Goal: Feedback & Contribution: Submit feedback/report problem

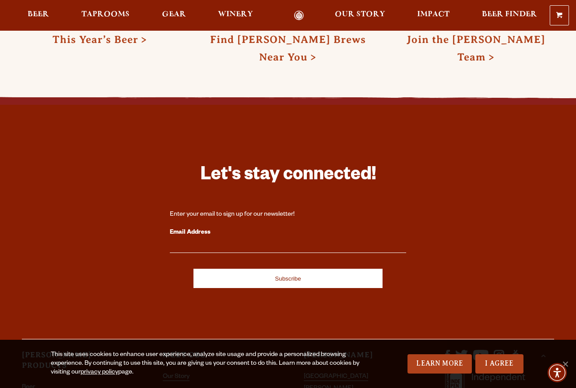
scroll to position [2466, 0]
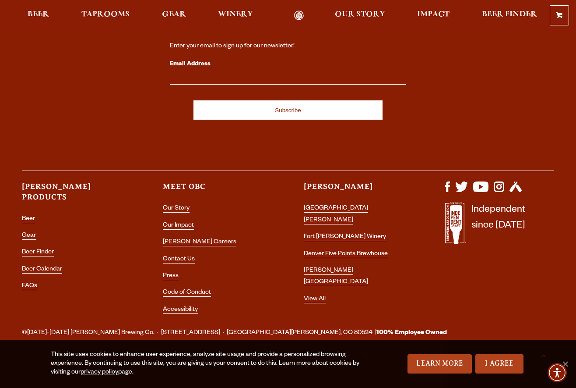
click at [178, 254] on li "Contact Us" at bounding box center [217, 259] width 109 height 11
click at [178, 259] on link "Contact Us" at bounding box center [179, 260] width 32 height 8
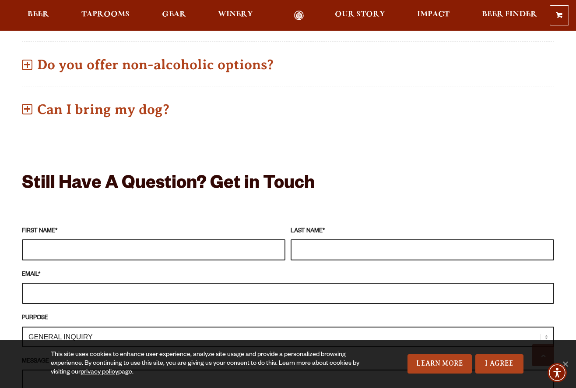
scroll to position [648, 0]
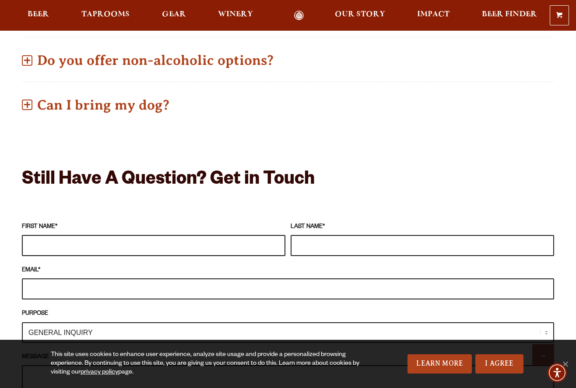
click at [158, 235] on input "FIRST NAME *" at bounding box center [154, 245] width 264 height 21
type input "[PERSON_NAME]"
type input "Mikl"
type input "C"
type input "c"
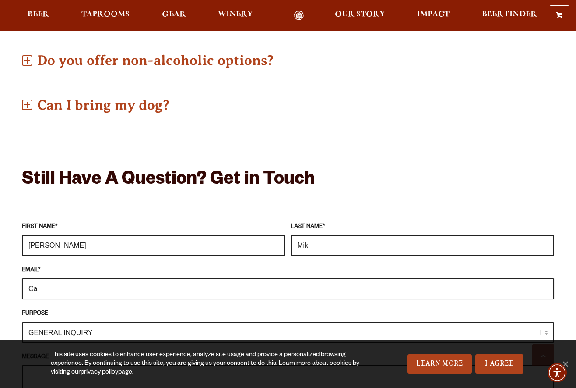
type input "C"
type input "[PERSON_NAME][EMAIL_ADDRESS][DOMAIN_NAME]"
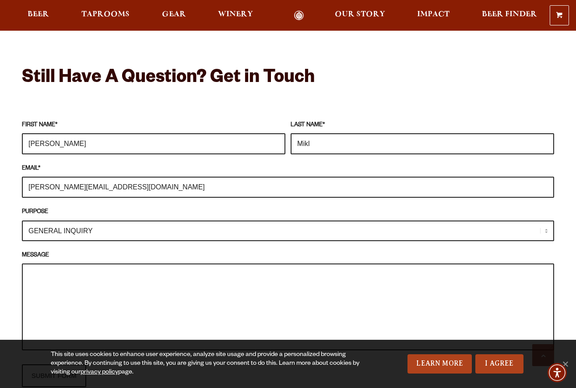
scroll to position [756, 0]
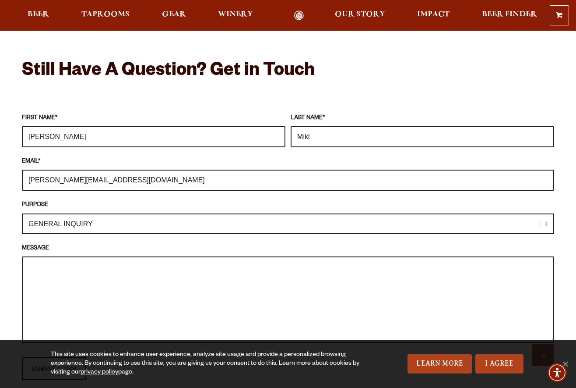
click at [117, 213] on select "GENERAL INQUIRY TAPROOM / BREWERY WINERY BOOK A TOUR MEDIA INQUIRY GEAR SHOP [P…" at bounding box center [288, 223] width 533 height 21
click at [83, 284] on textarea "MESSAGE" at bounding box center [288, 299] width 533 height 87
click at [231, 319] on textarea "MESSAGE" at bounding box center [288, 299] width 533 height 87
paste textarea "I’m reaching out from [GEOGRAPHIC_DATA], a [US_STATE]-based grower and [PERSON_…"
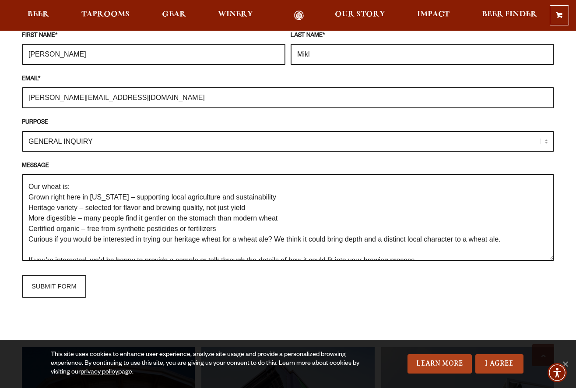
scroll to position [22, 0]
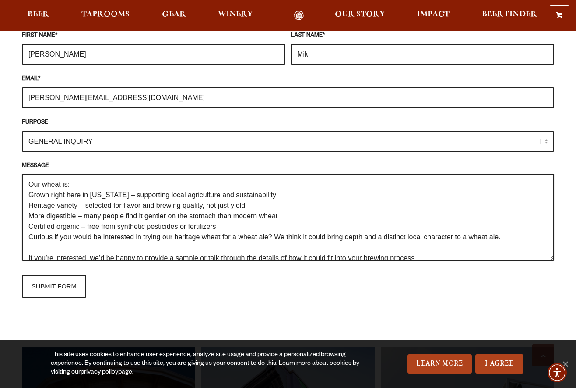
drag, startPoint x: 120, startPoint y: 182, endPoint x: 271, endPoint y: 186, distance: 150.7
click at [271, 186] on textarea "I’m reaching out from [GEOGRAPHIC_DATA], a [US_STATE]-based grower and [PERSON_…" at bounding box center [288, 217] width 533 height 87
drag, startPoint x: 262, startPoint y: 187, endPoint x: 80, endPoint y: 196, distance: 182.0
click at [80, 196] on textarea "I’m reaching out from [GEOGRAPHIC_DATA], a [US_STATE]-based grower and [PERSON_…" at bounding box center [288, 217] width 533 height 87
drag, startPoint x: 134, startPoint y: 193, endPoint x: 125, endPoint y: 193, distance: 9.6
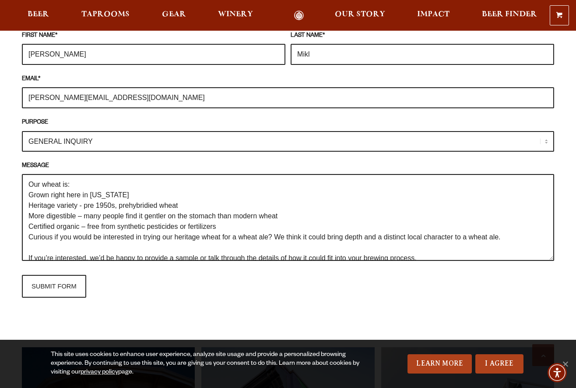
click at [134, 193] on textarea "I’m reaching out from [GEOGRAPHIC_DATA], a [US_STATE]-based grower and [PERSON_…" at bounding box center [288, 217] width 533 height 87
click at [138, 194] on textarea "I’m reaching out from [GEOGRAPHIC_DATA], a [US_STATE]-based grower and [PERSON_…" at bounding box center [288, 217] width 533 height 87
drag, startPoint x: 159, startPoint y: 192, endPoint x: 142, endPoint y: 194, distance: 16.9
click at [142, 194] on textarea "I’m reaching out from [GEOGRAPHIC_DATA], a [US_STATE]-based grower and [PERSON_…" at bounding box center [288, 217] width 533 height 87
click at [160, 206] on textarea "I’m reaching out from [GEOGRAPHIC_DATA], a [US_STATE]-based grower and [PERSON_…" at bounding box center [288, 217] width 533 height 87
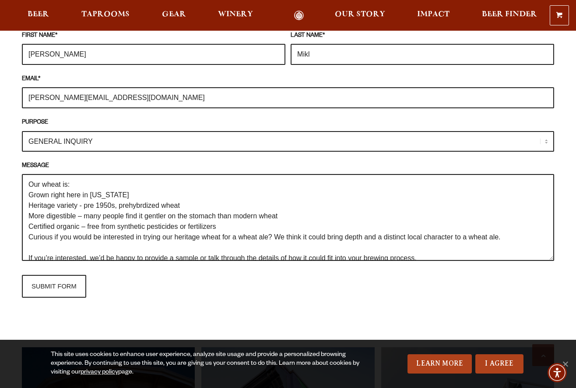
click at [148, 193] on textarea "I’m reaching out from [GEOGRAPHIC_DATA], a [US_STATE]-based grower and [PERSON_…" at bounding box center [288, 217] width 533 height 87
click at [197, 193] on textarea "I’m reaching out from [GEOGRAPHIC_DATA], a [US_STATE]-based grower and [PERSON_…" at bounding box center [288, 217] width 533 height 87
click at [135, 192] on textarea "I’m reaching out from [GEOGRAPHIC_DATA], a [US_STATE]-based grower and [PERSON_…" at bounding box center [288, 217] width 533 height 87
paste textarea "unhybri"
click at [30, 224] on textarea "I’m reaching out from [GEOGRAPHIC_DATA], a [US_STATE]-based grower and [PERSON_…" at bounding box center [288, 217] width 533 height 87
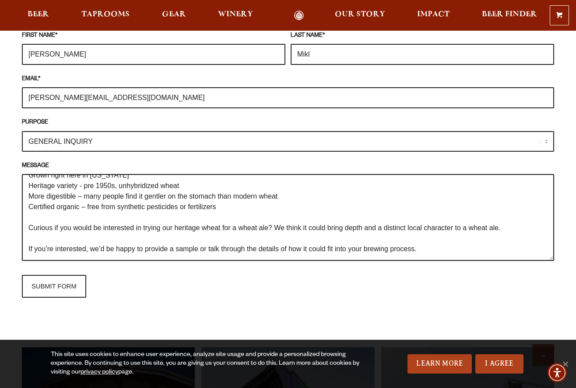
scroll to position [63, 0]
type textarea "I’m reaching out from [GEOGRAPHIC_DATA], a [US_STATE]-based grower and [PERSON_…"
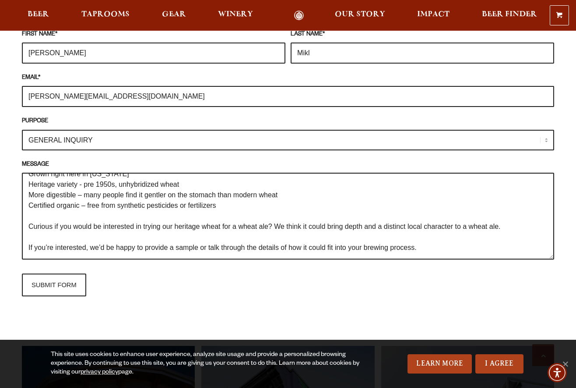
scroll to position [0, 0]
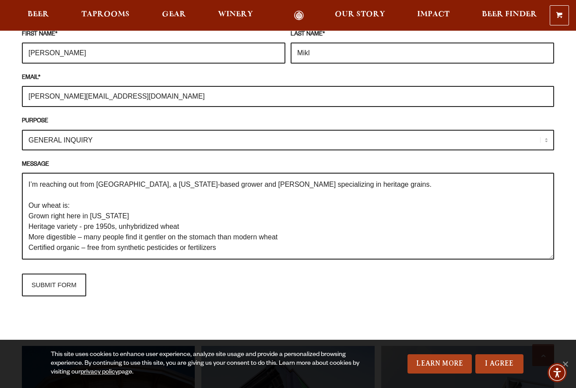
drag, startPoint x: 429, startPoint y: 219, endPoint x: -46, endPoint y: 77, distance: 496.6
click at [0, 77] on html "0 Shopping Cart No products in the cart. Beer Taprooms Gear Winery Our Story Im…" at bounding box center [288, 213] width 576 height 2106
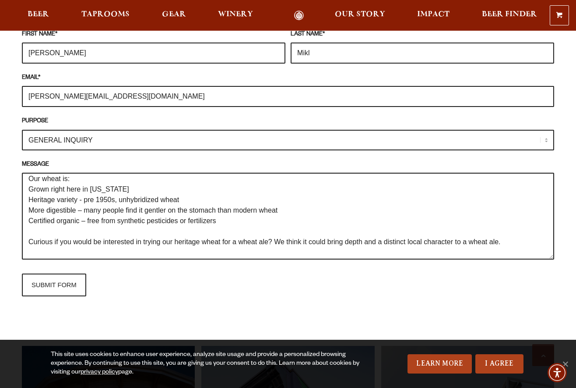
scroll to position [27, 0]
click at [69, 274] on input "SUBMIT FORM" at bounding box center [54, 284] width 64 height 23
type input "Sending"
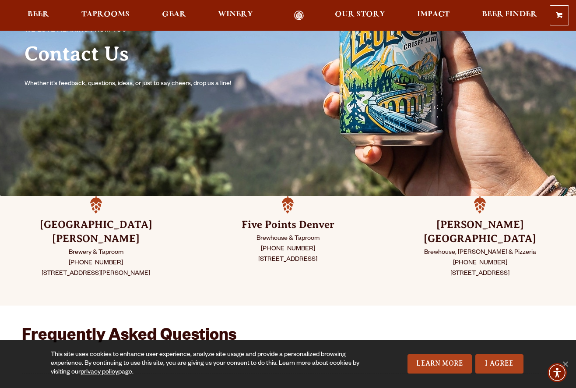
scroll to position [0, 0]
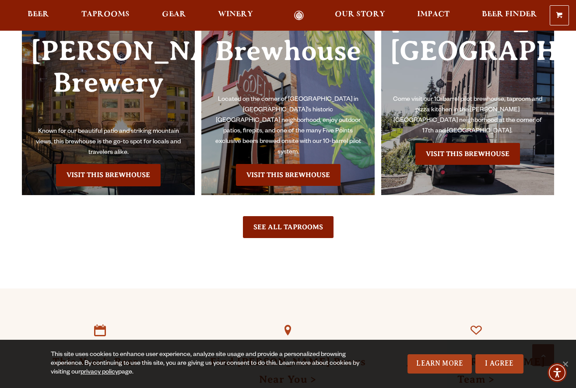
scroll to position [2466, 0]
